Goal: Navigation & Orientation: Go to known website

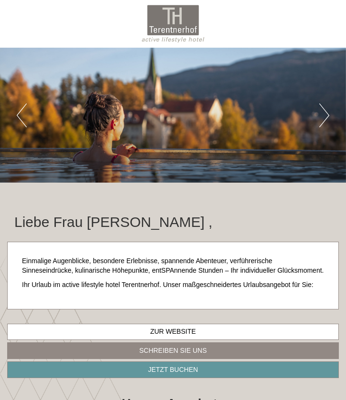
scroll to position [723, 0]
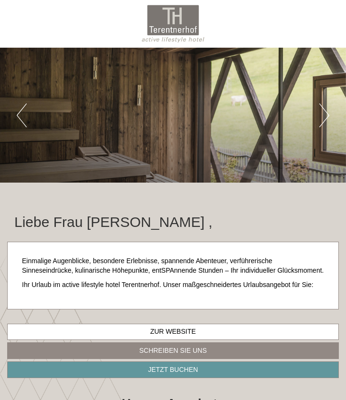
click at [324, 115] on button "Next" at bounding box center [324, 116] width 10 height 24
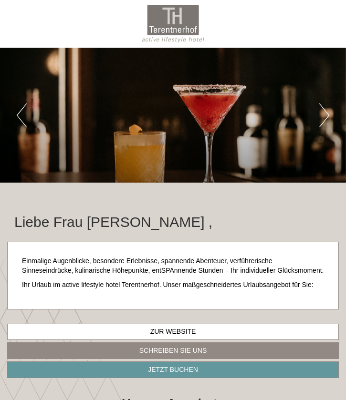
click at [324, 115] on button "Next" at bounding box center [324, 116] width 10 height 24
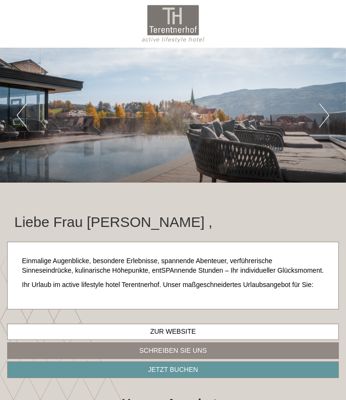
click at [324, 115] on button "Next" at bounding box center [324, 116] width 10 height 24
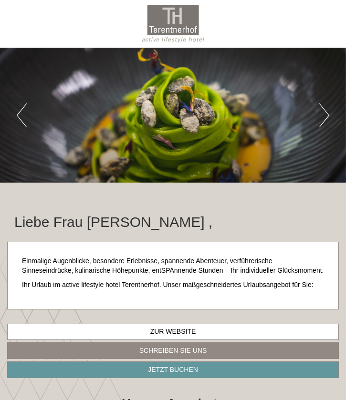
click at [324, 115] on button "Next" at bounding box center [324, 116] width 10 height 24
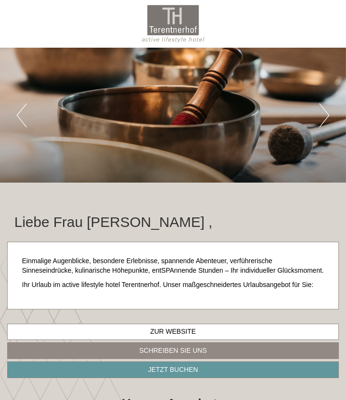
click at [324, 115] on button "Next" at bounding box center [324, 116] width 10 height 24
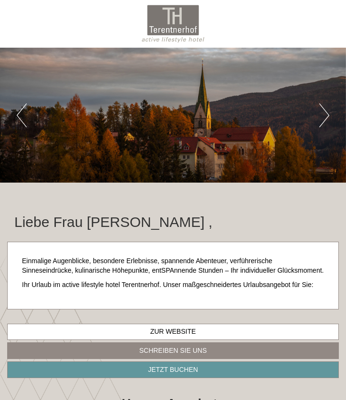
click at [324, 115] on button "Next" at bounding box center [324, 116] width 10 height 24
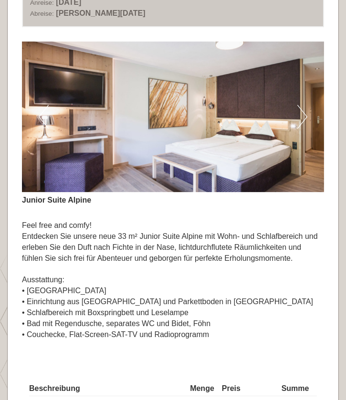
scroll to position [590, 0]
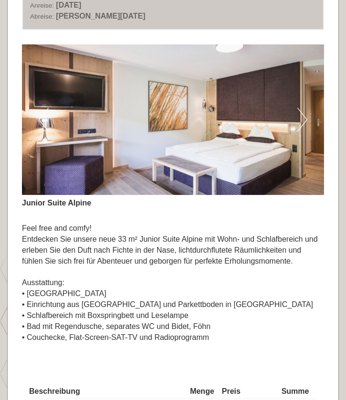
click at [305, 112] on button "Next" at bounding box center [302, 120] width 10 height 24
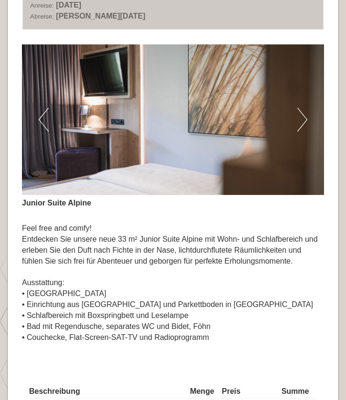
click at [305, 112] on button "Next" at bounding box center [302, 120] width 10 height 24
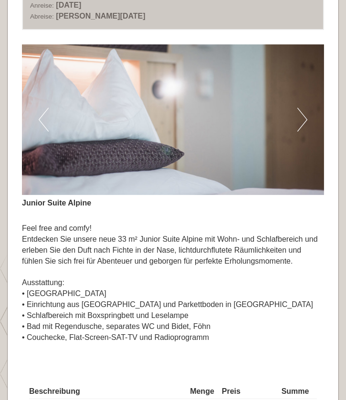
click at [305, 112] on button "Next" at bounding box center [302, 120] width 10 height 24
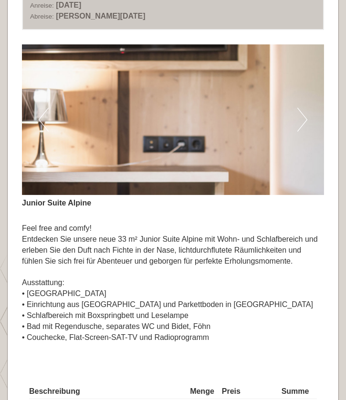
click at [305, 112] on button "Next" at bounding box center [302, 120] width 10 height 24
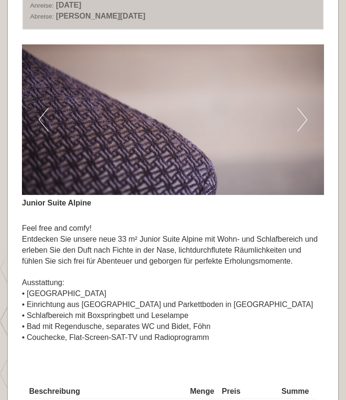
click at [305, 112] on button "Next" at bounding box center [302, 120] width 10 height 24
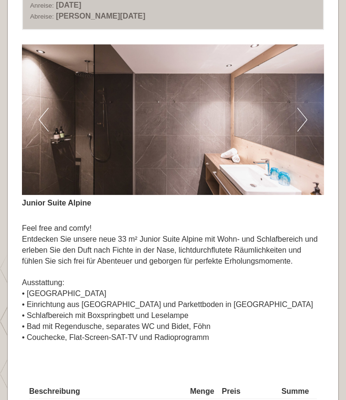
click at [305, 112] on button "Next" at bounding box center [302, 120] width 10 height 24
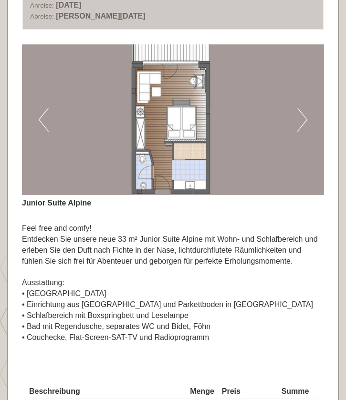
click at [305, 112] on button "Next" at bounding box center [302, 120] width 10 height 24
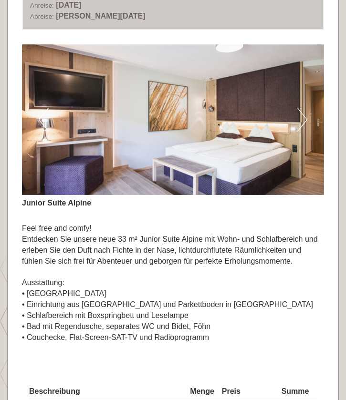
click at [305, 112] on button "Next" at bounding box center [302, 120] width 10 height 24
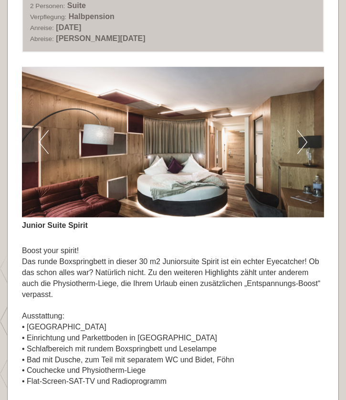
scroll to position [1253, 0]
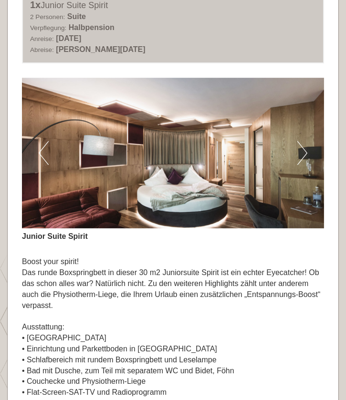
click at [305, 141] on button "Next" at bounding box center [302, 153] width 10 height 24
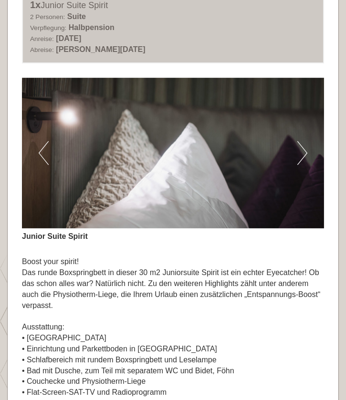
click at [305, 141] on button "Next" at bounding box center [302, 153] width 10 height 24
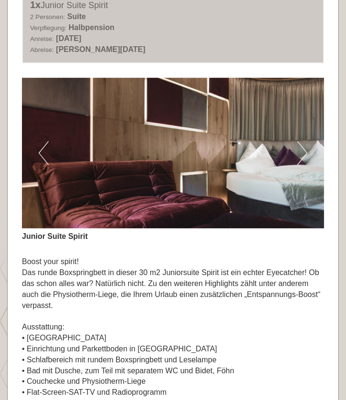
click at [305, 141] on button "Next" at bounding box center [302, 153] width 10 height 24
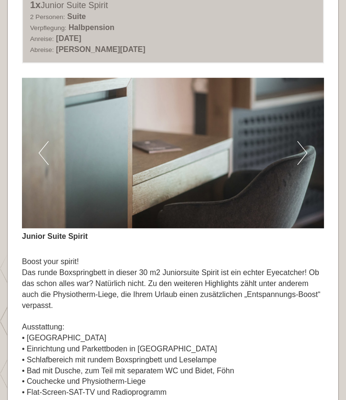
click at [305, 141] on button "Next" at bounding box center [302, 153] width 10 height 24
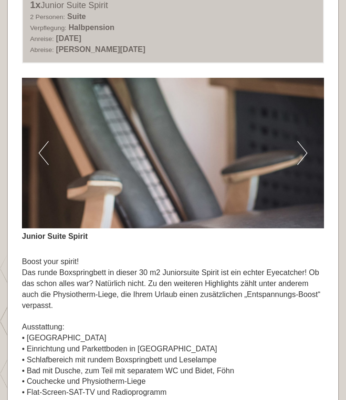
click at [299, 141] on button "Next" at bounding box center [302, 153] width 10 height 24
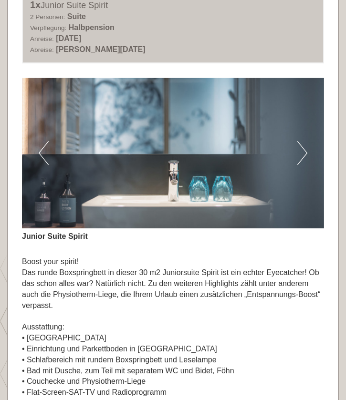
click at [299, 141] on button "Next" at bounding box center [302, 153] width 10 height 24
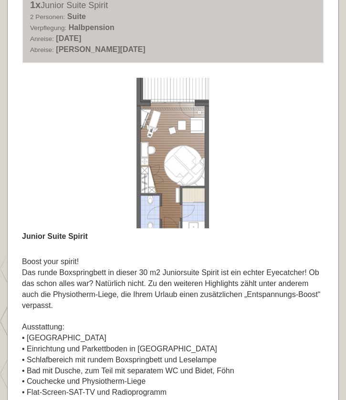
click at [299, 141] on button "Next" at bounding box center [302, 153] width 10 height 24
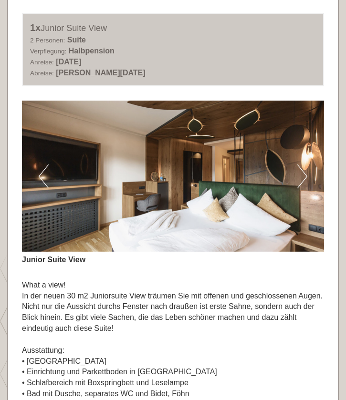
scroll to position [1849, 0]
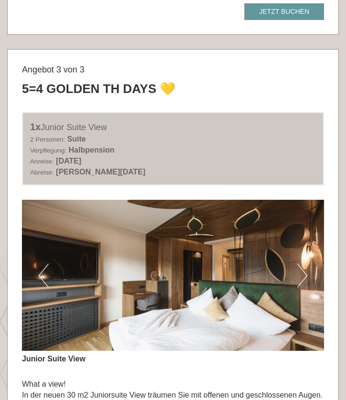
click at [297, 248] on img at bounding box center [173, 275] width 302 height 151
click at [303, 264] on button "Next" at bounding box center [302, 276] width 10 height 24
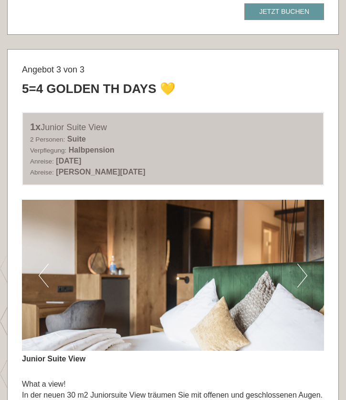
click at [303, 264] on button "Next" at bounding box center [302, 276] width 10 height 24
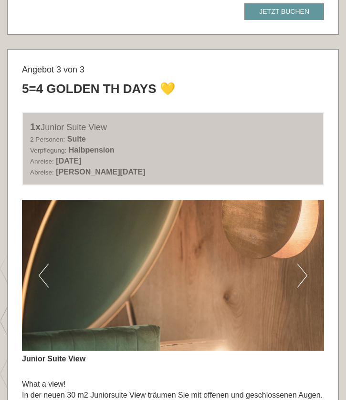
click at [303, 264] on button "Next" at bounding box center [302, 276] width 10 height 24
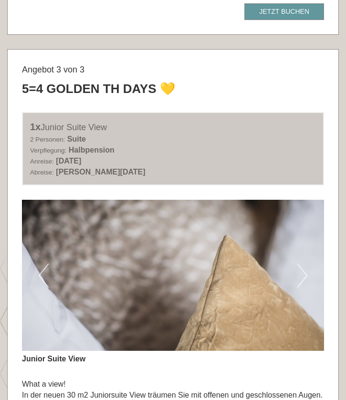
click at [303, 264] on button "Next" at bounding box center [302, 276] width 10 height 24
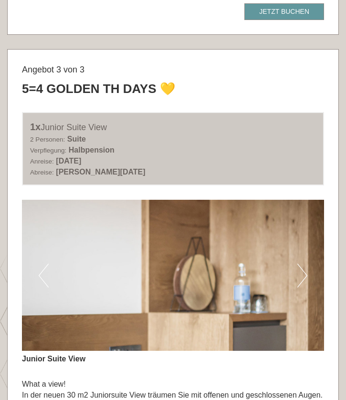
click at [303, 264] on button "Next" at bounding box center [302, 276] width 10 height 24
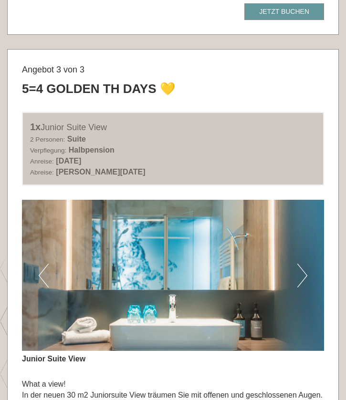
click at [303, 264] on button "Next" at bounding box center [302, 276] width 10 height 24
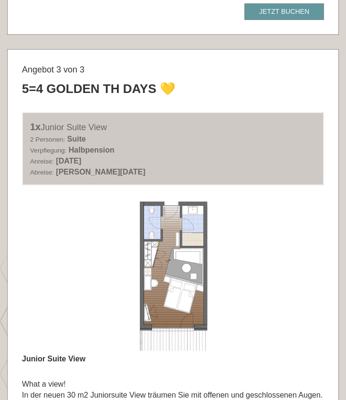
click at [303, 264] on button "Next" at bounding box center [302, 276] width 10 height 24
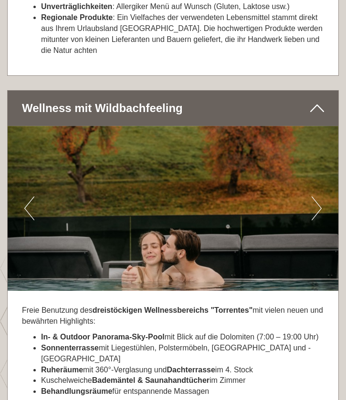
scroll to position [3514, 0]
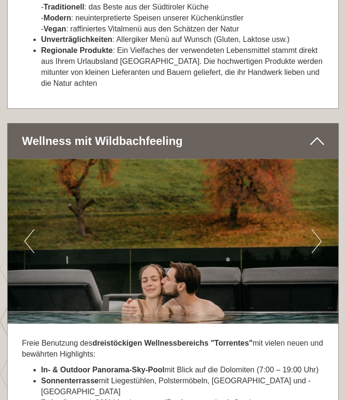
click at [314, 229] on button "Next" at bounding box center [317, 241] width 10 height 24
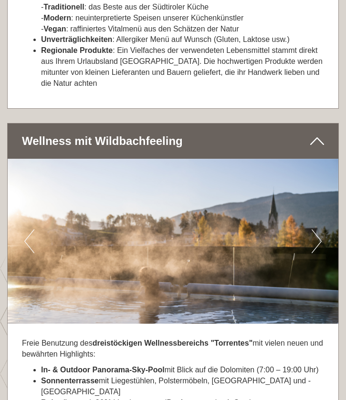
click at [314, 229] on button "Next" at bounding box center [317, 241] width 10 height 24
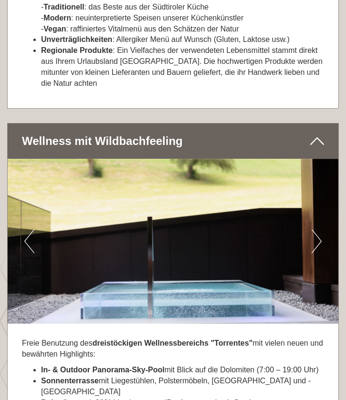
click at [314, 229] on button "Next" at bounding box center [317, 241] width 10 height 24
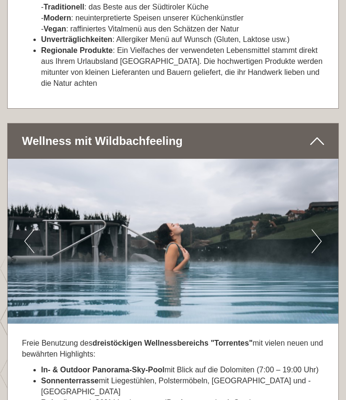
click at [314, 229] on button "Next" at bounding box center [317, 241] width 10 height 24
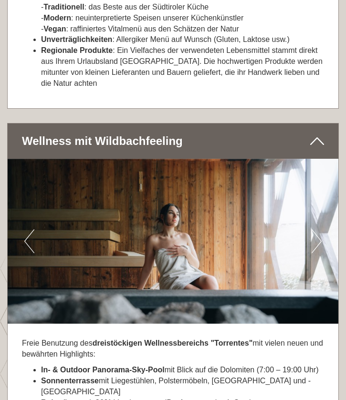
click at [314, 229] on button "Next" at bounding box center [317, 241] width 10 height 24
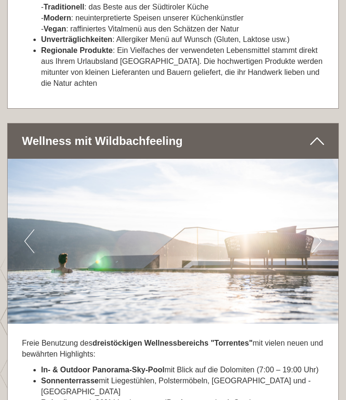
click at [314, 229] on button "Next" at bounding box center [317, 241] width 10 height 24
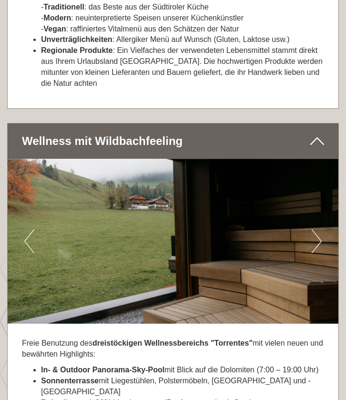
click at [314, 229] on button "Next" at bounding box center [317, 241] width 10 height 24
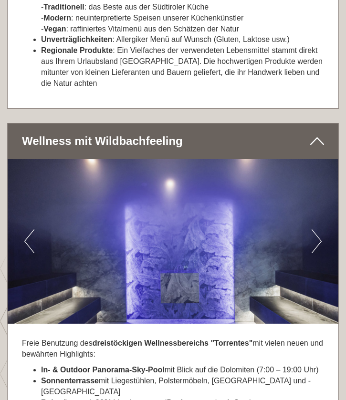
click at [314, 229] on button "Next" at bounding box center [317, 241] width 10 height 24
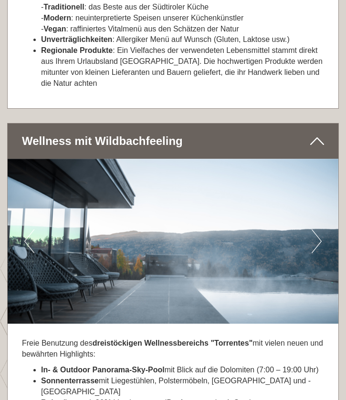
click at [314, 229] on button "Next" at bounding box center [317, 241] width 10 height 24
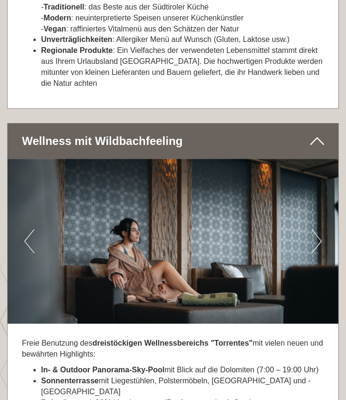
click at [314, 229] on button "Next" at bounding box center [317, 241] width 10 height 24
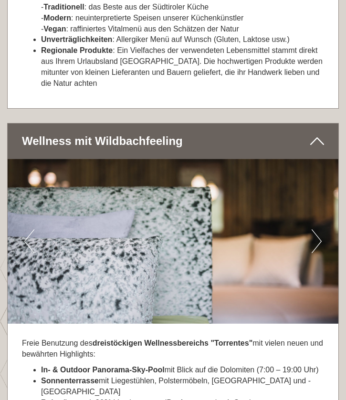
click at [314, 229] on button "Next" at bounding box center [317, 241] width 10 height 24
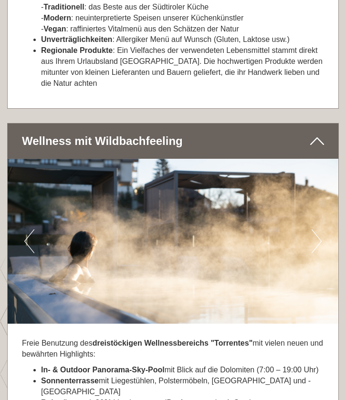
click at [314, 229] on button "Next" at bounding box center [317, 241] width 10 height 24
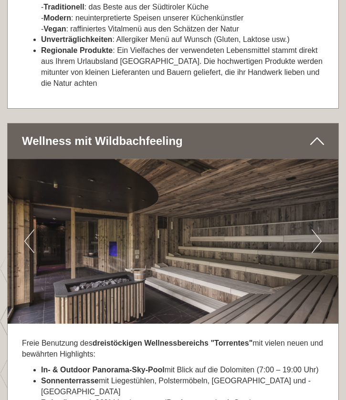
click at [314, 229] on button "Next" at bounding box center [317, 241] width 10 height 24
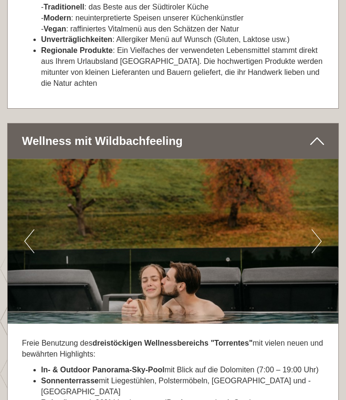
click at [314, 229] on button "Next" at bounding box center [317, 241] width 10 height 24
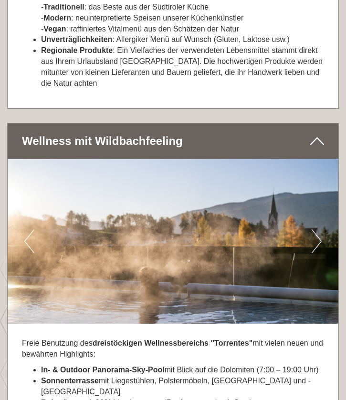
click at [314, 229] on button "Next" at bounding box center [317, 241] width 10 height 24
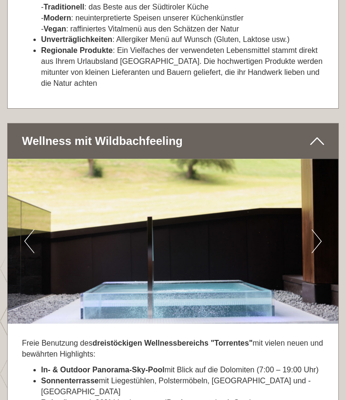
click at [314, 229] on button "Next" at bounding box center [317, 241] width 10 height 24
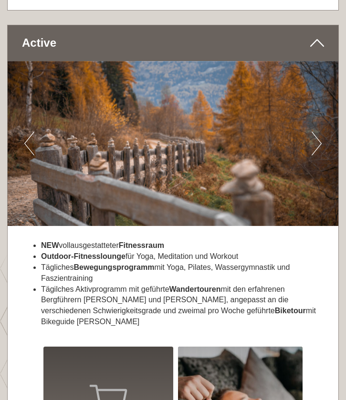
scroll to position [4083, 0]
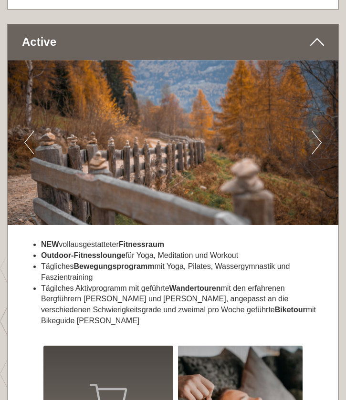
click at [315, 131] on button "Next" at bounding box center [317, 143] width 10 height 24
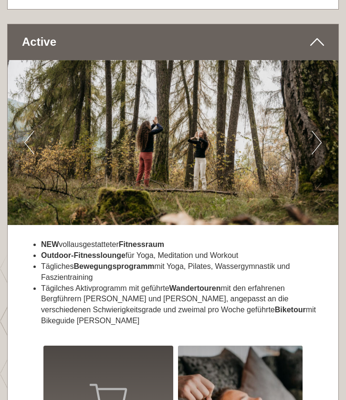
click at [315, 131] on button "Next" at bounding box center [317, 143] width 10 height 24
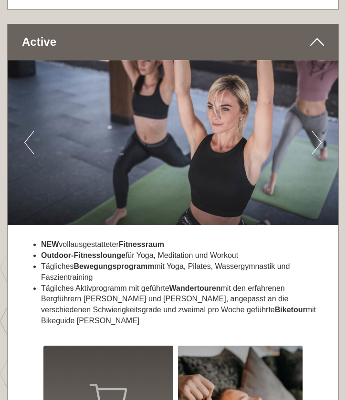
click at [315, 131] on button "Next" at bounding box center [317, 143] width 10 height 24
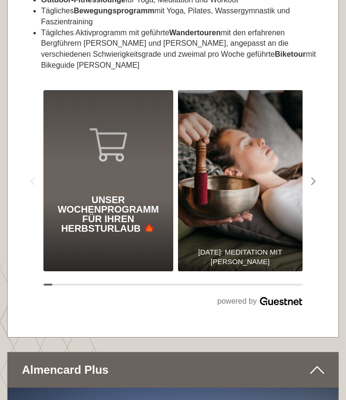
scroll to position [4339, 0]
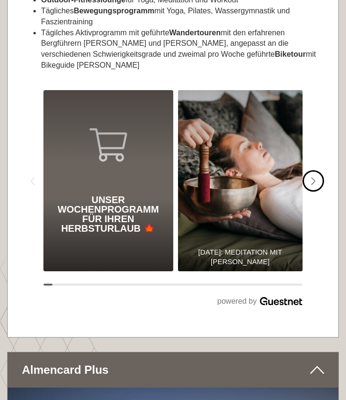
click at [313, 177] on icon "#gn-shop-3 .a-arrow { fill:05B8B3; }" at bounding box center [313, 181] width 5 height 9
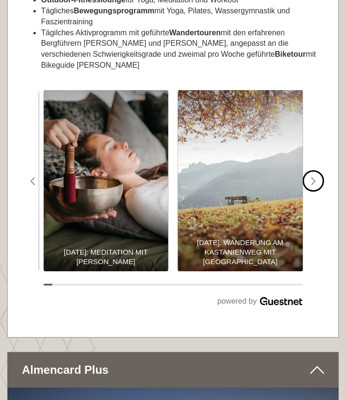
click at [313, 177] on icon "#gn-shop-3 .a-arrow { fill:05B8B3; }" at bounding box center [313, 181] width 5 height 9
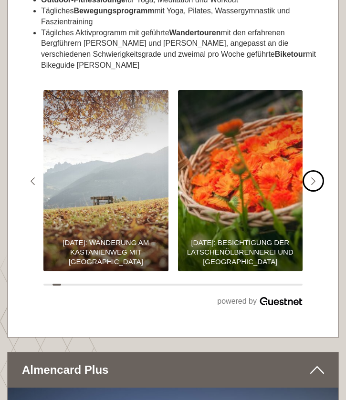
click at [313, 177] on icon "#gn-shop-3 .a-arrow { fill:05B8B3; }" at bounding box center [313, 181] width 5 height 9
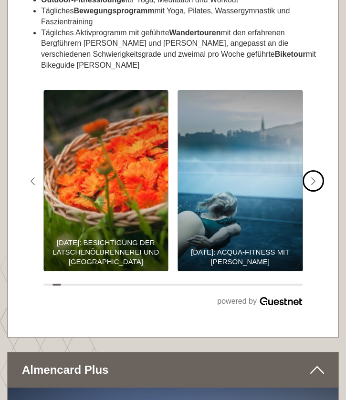
click at [313, 177] on icon "#gn-shop-3 .a-arrow { fill:05B8B3; }" at bounding box center [313, 181] width 5 height 9
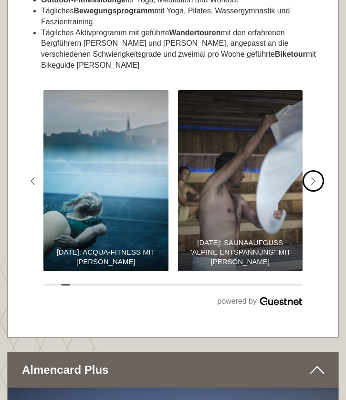
click at [313, 177] on icon "#gn-shop-3 .a-arrow { fill:05B8B3; }" at bounding box center [313, 181] width 5 height 9
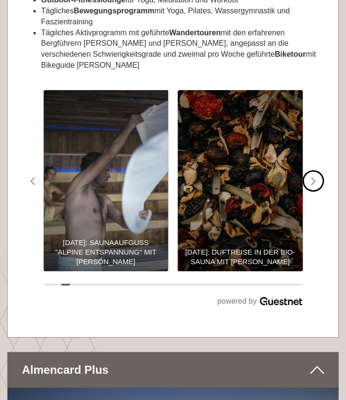
click at [313, 177] on icon "#gn-shop-3 .a-arrow { fill:05B8B3; }" at bounding box center [313, 181] width 5 height 9
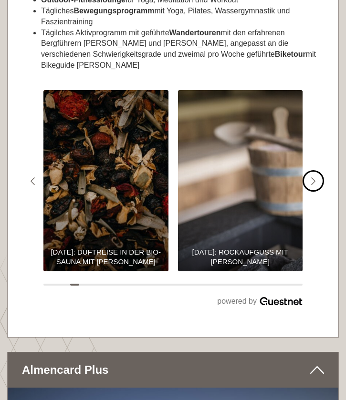
click at [313, 177] on icon "#gn-shop-3 .a-arrow { fill:05B8B3; }" at bounding box center [313, 181] width 5 height 9
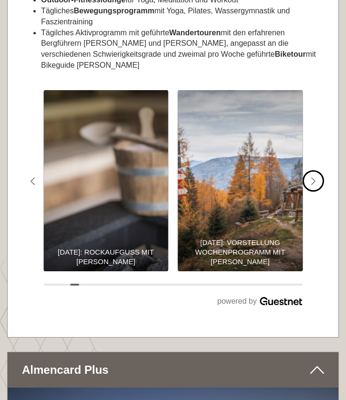
click at [313, 177] on icon "#gn-shop-3 .a-arrow { fill:05B8B3; }" at bounding box center [313, 181] width 5 height 9
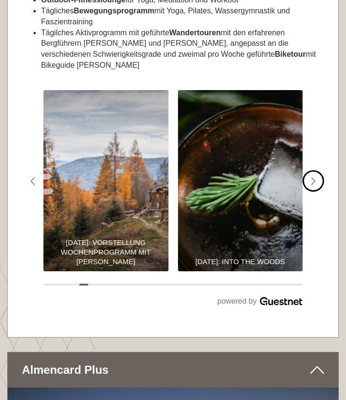
click at [313, 177] on icon "#gn-shop-3 .a-arrow { fill:05B8B3; }" at bounding box center [313, 181] width 5 height 9
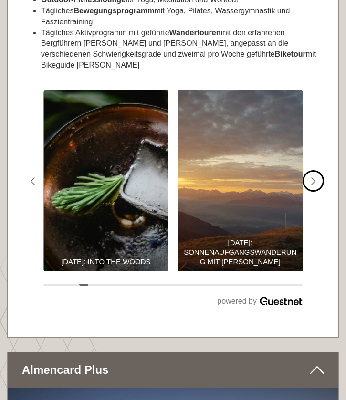
click at [313, 177] on icon "#gn-shop-3 .a-arrow { fill:05B8B3; }" at bounding box center [313, 181] width 5 height 9
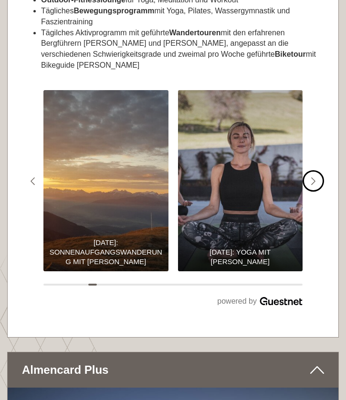
click at [313, 177] on icon "#gn-shop-3 .a-arrow { fill:05B8B3; }" at bounding box center [313, 181] width 5 height 9
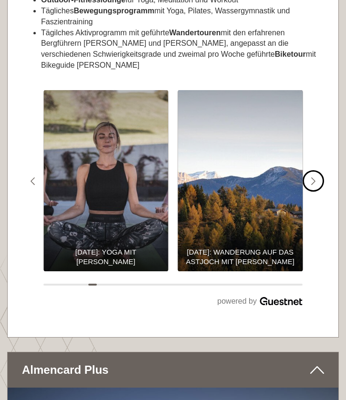
click at [313, 177] on icon "#gn-shop-3 .a-arrow { fill:05B8B3; }" at bounding box center [313, 181] width 5 height 9
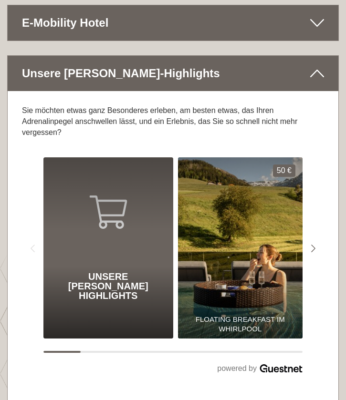
scroll to position [5480, 0]
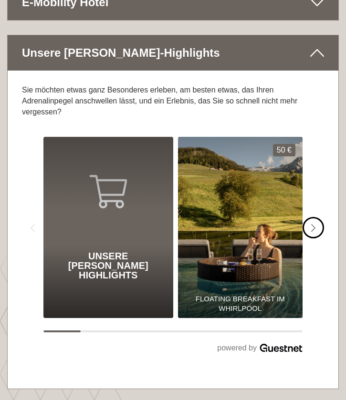
click at [312, 224] on icon "#gn-shop-1 .a-arrow { fill:#4a8f1b; }" at bounding box center [313, 228] width 5 height 9
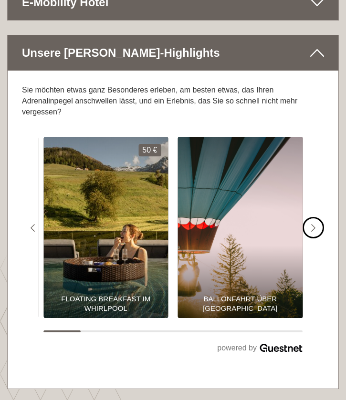
click at [312, 224] on icon "#gn-shop-1 .a-arrow { fill:#4a8f1b; }" at bounding box center [313, 228] width 5 height 9
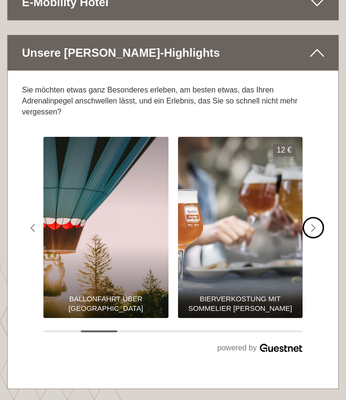
click at [312, 224] on icon "#gn-shop-1 .a-arrow { fill:#4a8f1b; }" at bounding box center [313, 228] width 5 height 9
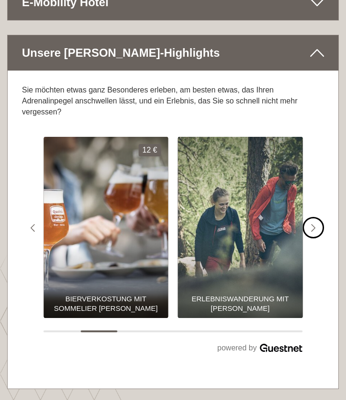
click at [312, 224] on icon "#gn-shop-1 .a-arrow { fill:#4a8f1b; }" at bounding box center [313, 228] width 5 height 9
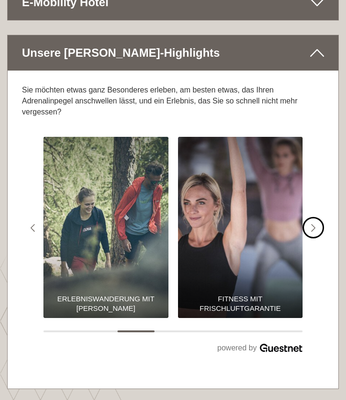
click at [312, 224] on icon "#gn-shop-1 .a-arrow { fill:#4a8f1b; }" at bounding box center [313, 228] width 5 height 9
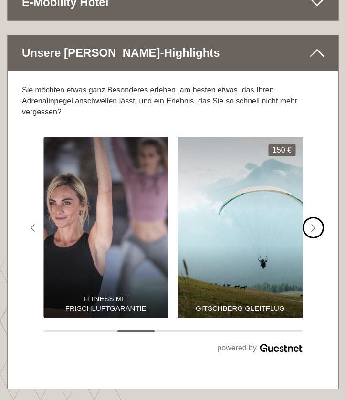
click at [312, 224] on icon "#gn-shop-1 .a-arrow { fill:#4a8f1b; }" at bounding box center [313, 228] width 5 height 9
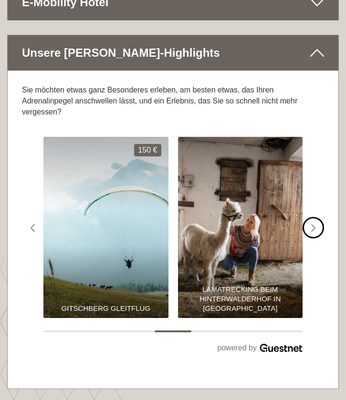
click at [312, 224] on icon "#gn-shop-1 .a-arrow { fill:#4a8f1b; }" at bounding box center [313, 228] width 5 height 9
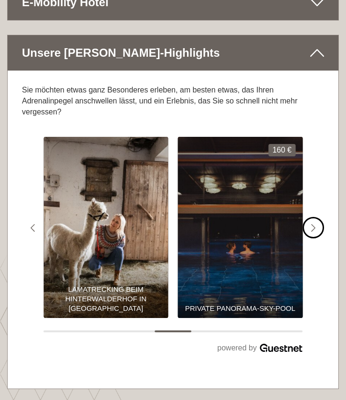
click at [312, 224] on icon "#gn-shop-1 .a-arrow { fill:#4a8f1b; }" at bounding box center [313, 228] width 5 height 9
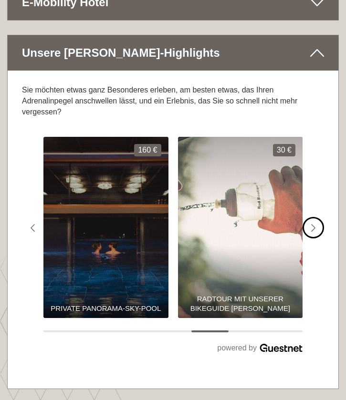
click at [312, 224] on icon "#gn-shop-1 .a-arrow { fill:#4a8f1b; }" at bounding box center [313, 228] width 5 height 9
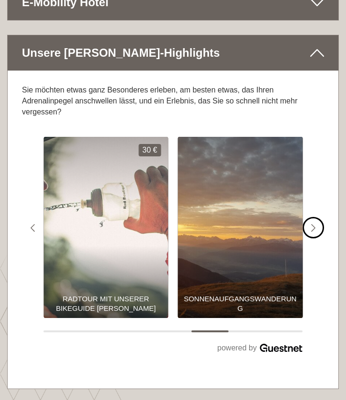
click at [312, 224] on icon "#gn-shop-1 .a-arrow { fill:#4a8f1b; }" at bounding box center [313, 228] width 5 height 9
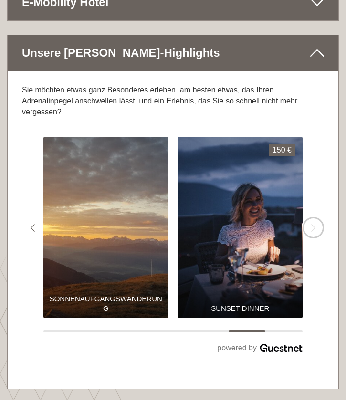
click at [312, 224] on icon "#gn-shop-1 .a-arrow { fill:#4a8f1b; }" at bounding box center [313, 228] width 5 height 9
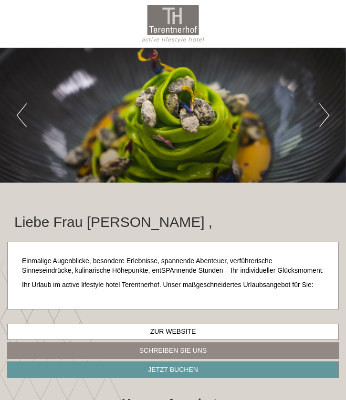
scroll to position [0, 0]
click at [322, 110] on button "Next" at bounding box center [324, 116] width 10 height 24
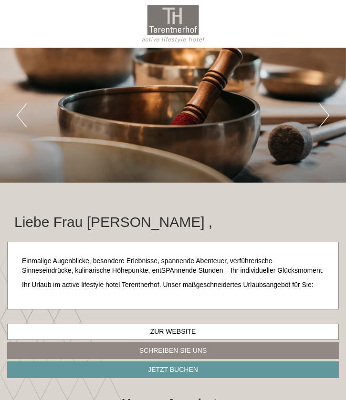
click at [322, 110] on button "Next" at bounding box center [324, 116] width 10 height 24
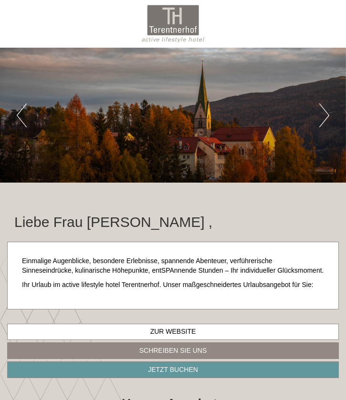
click at [322, 110] on button "Next" at bounding box center [324, 116] width 10 height 24
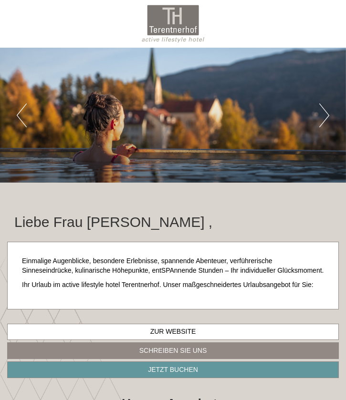
click at [322, 110] on button "Next" at bounding box center [324, 116] width 10 height 24
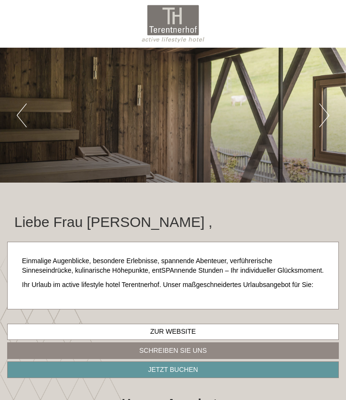
click at [322, 110] on button "Next" at bounding box center [324, 116] width 10 height 24
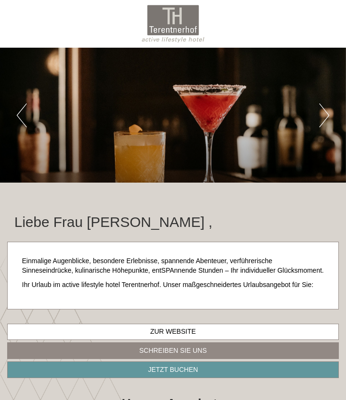
click at [323, 120] on button "Next" at bounding box center [324, 116] width 10 height 24
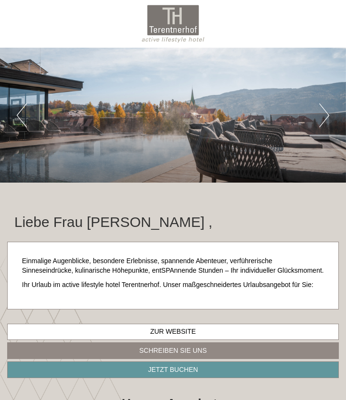
click at [323, 120] on button "Next" at bounding box center [324, 116] width 10 height 24
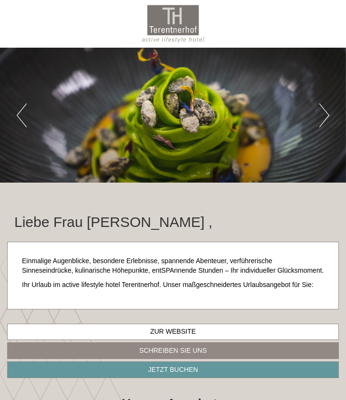
click at [323, 120] on button "Next" at bounding box center [324, 116] width 10 height 24
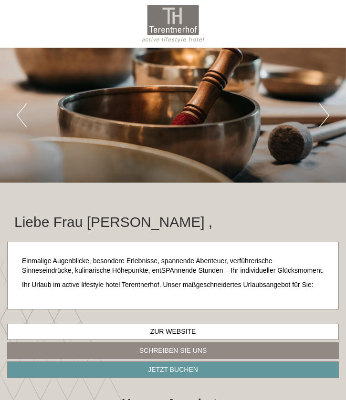
click at [176, 23] on div at bounding box center [173, 24] width 322 height 38
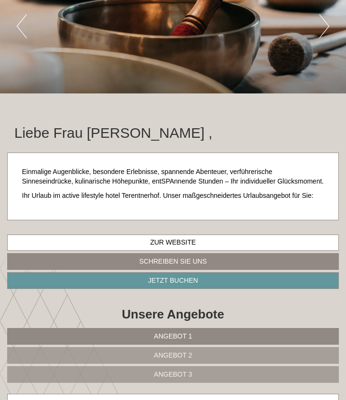
scroll to position [94, 0]
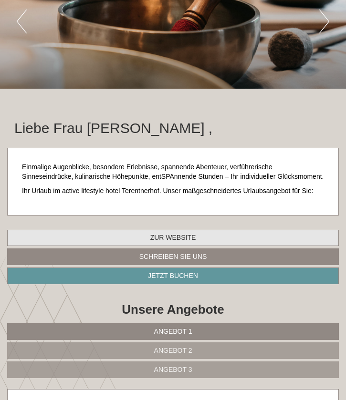
click at [182, 237] on link "Zur Website" at bounding box center [173, 238] width 332 height 16
